Goal: Task Accomplishment & Management: Use online tool/utility

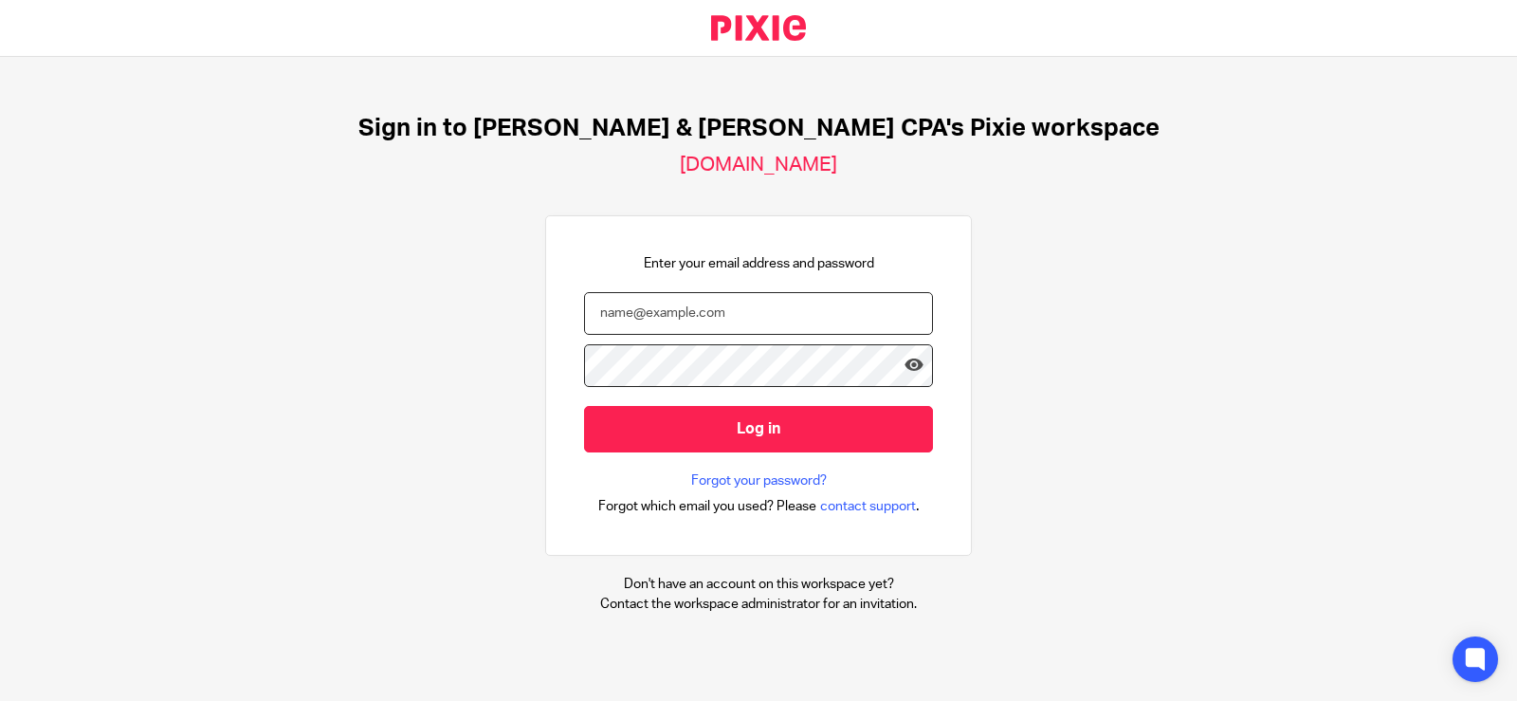
click at [618, 308] on input "email" at bounding box center [758, 313] width 349 height 43
type input "[PERSON_NAME][EMAIL_ADDRESS][DOMAIN_NAME]"
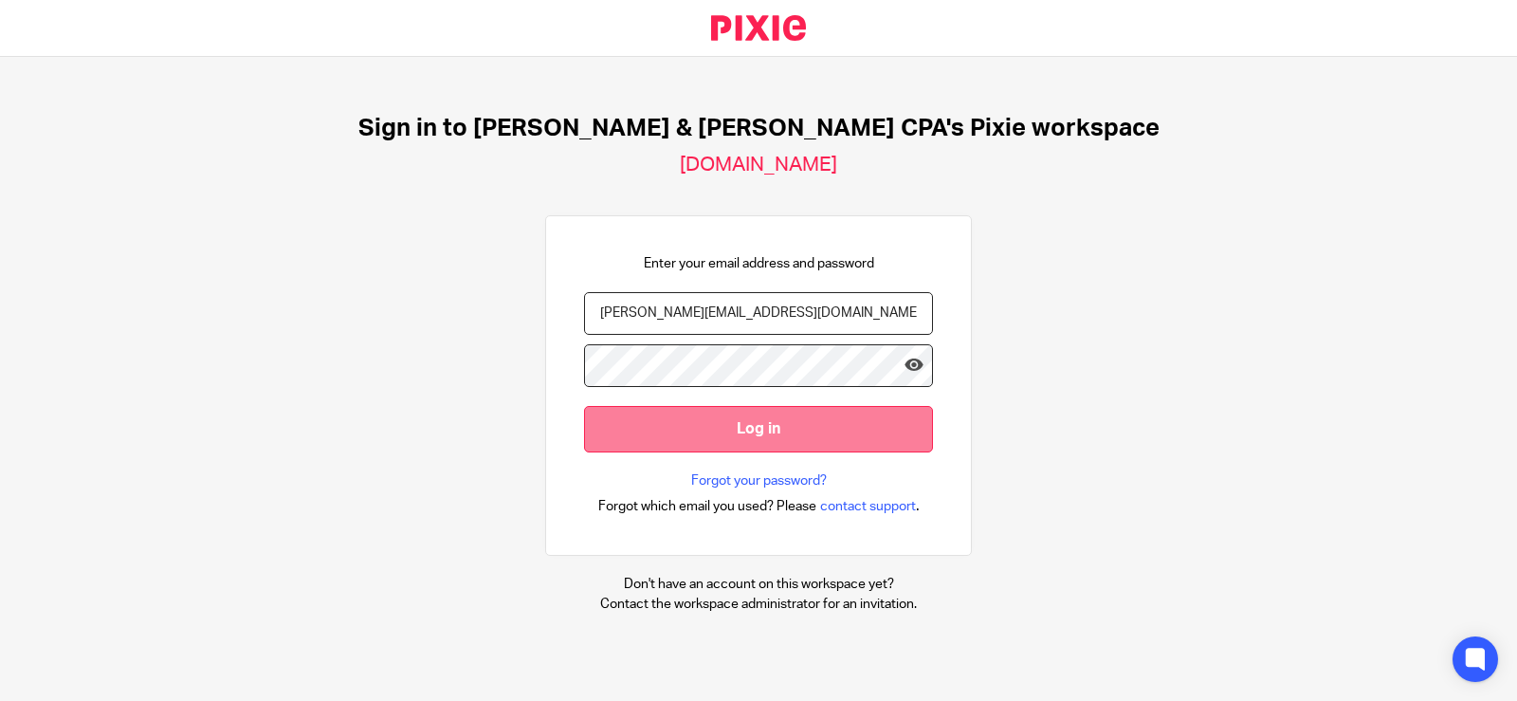
click at [776, 432] on input "Log in" at bounding box center [758, 429] width 349 height 46
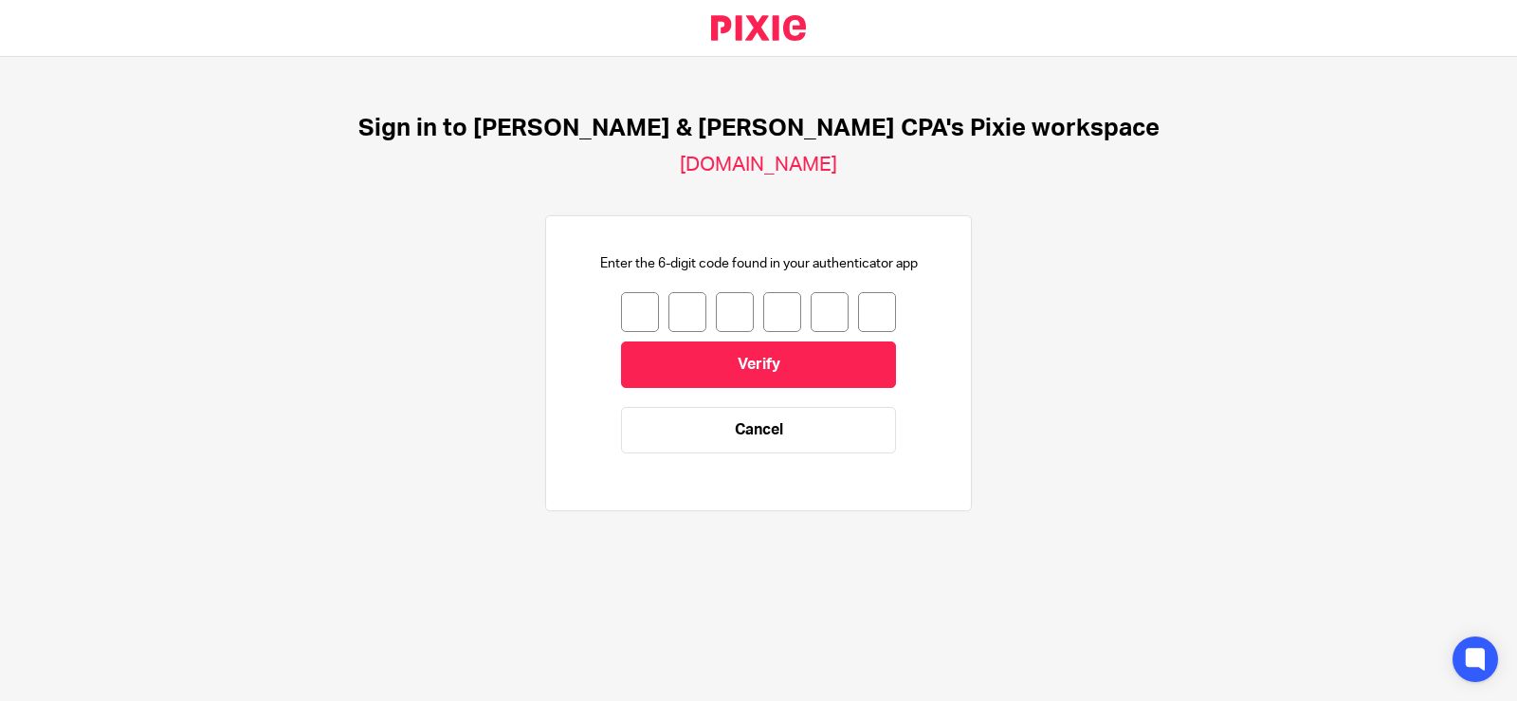
click at [631, 324] on input "number" at bounding box center [640, 312] width 38 height 40
type input "5"
type input "0"
type input "5"
type input "8"
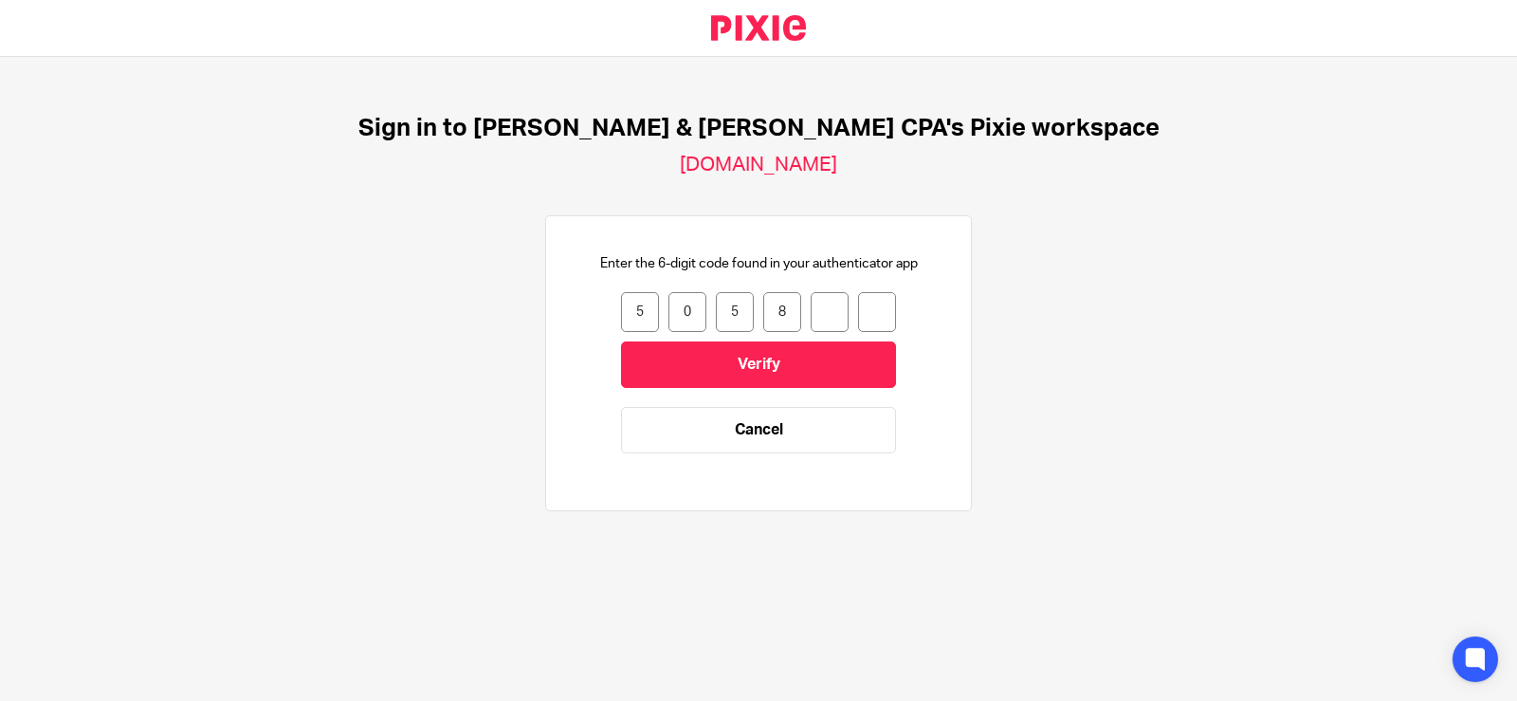
type input "4"
type input "6"
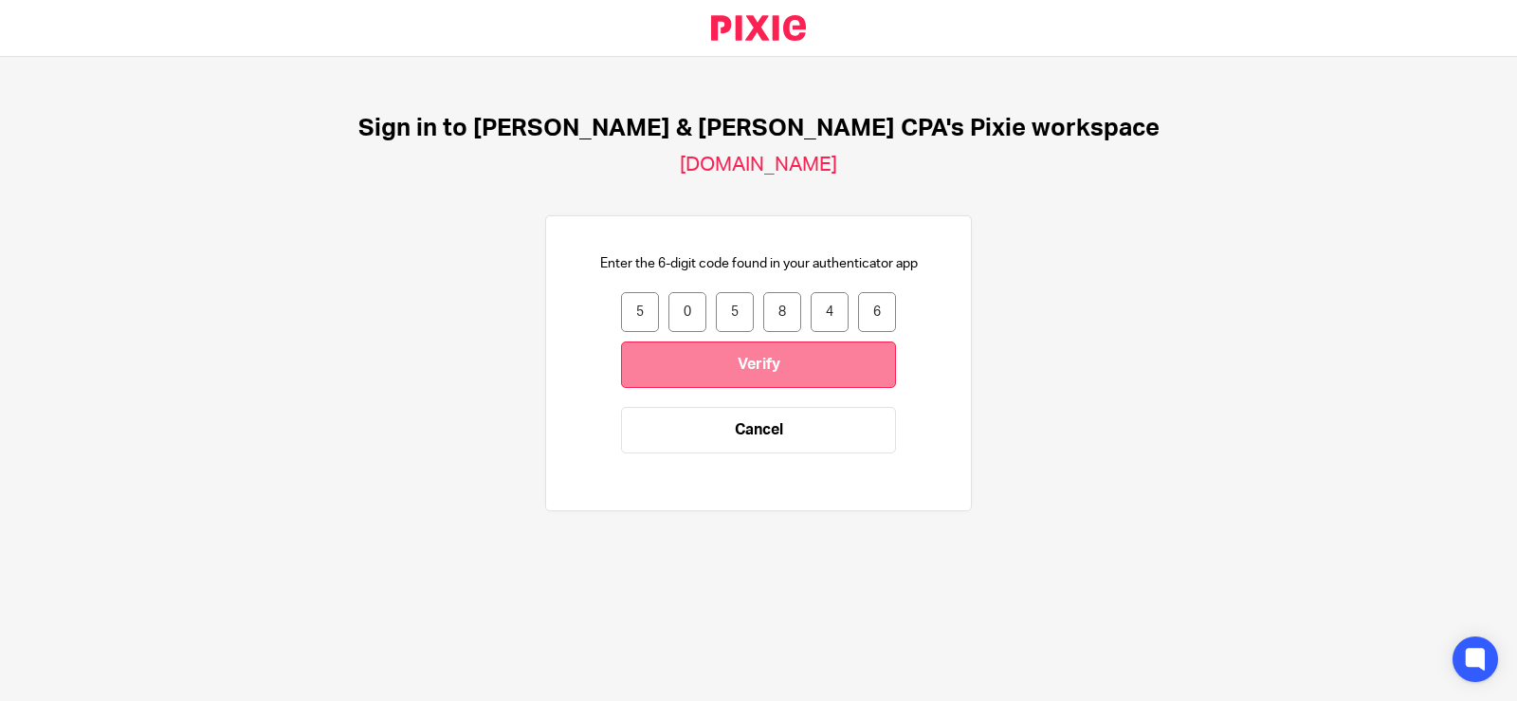
click at [734, 348] on input "Verify" at bounding box center [758, 364] width 275 height 46
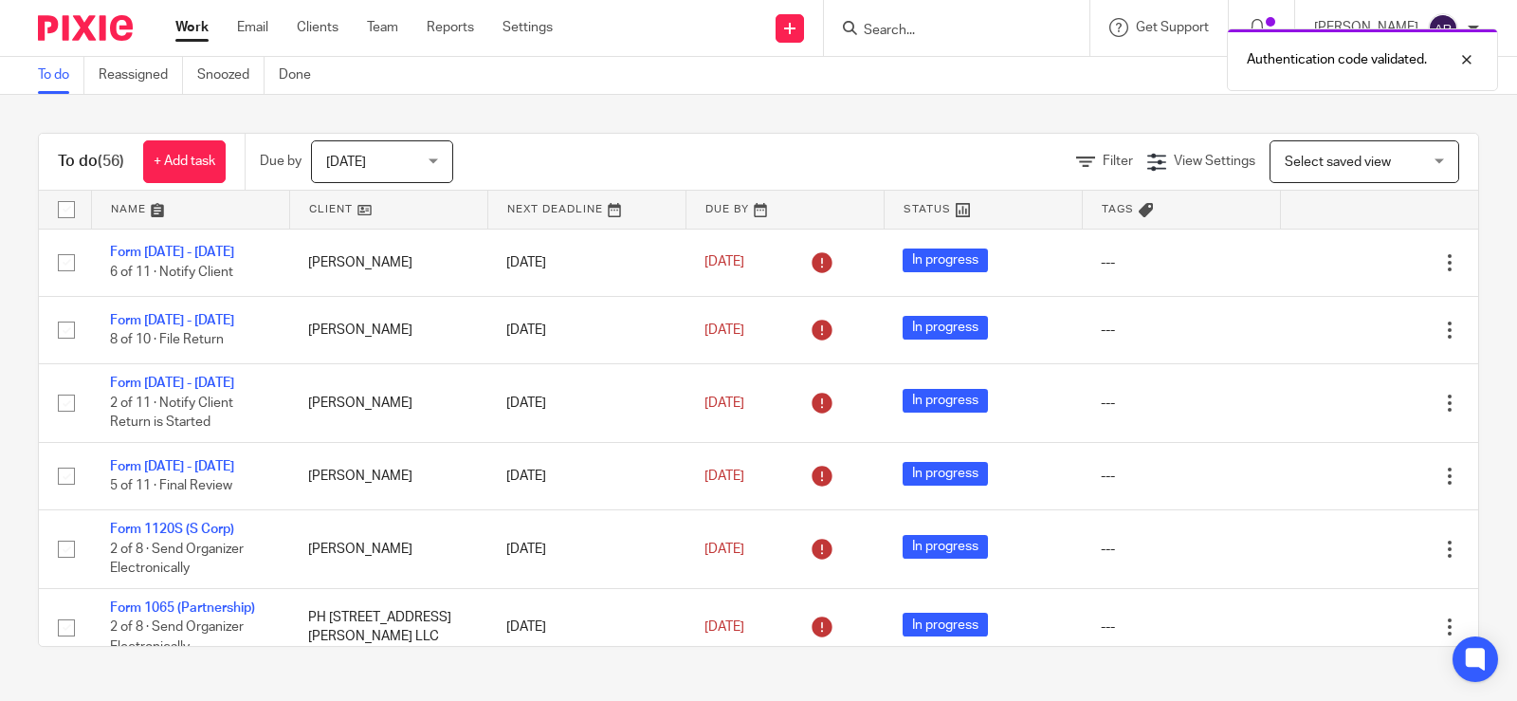
click at [904, 33] on div "Authentication code validated." at bounding box center [1129, 55] width 740 height 72
click at [906, 29] on div "Authentication code validated." at bounding box center [1129, 55] width 740 height 72
drag, startPoint x: 1469, startPoint y: 54, endPoint x: 1403, endPoint y: 53, distance: 65.4
click at [1457, 55] on div at bounding box center [1452, 59] width 51 height 23
click at [923, 32] on input "Search" at bounding box center [947, 31] width 171 height 17
